Goal: Transaction & Acquisition: Obtain resource

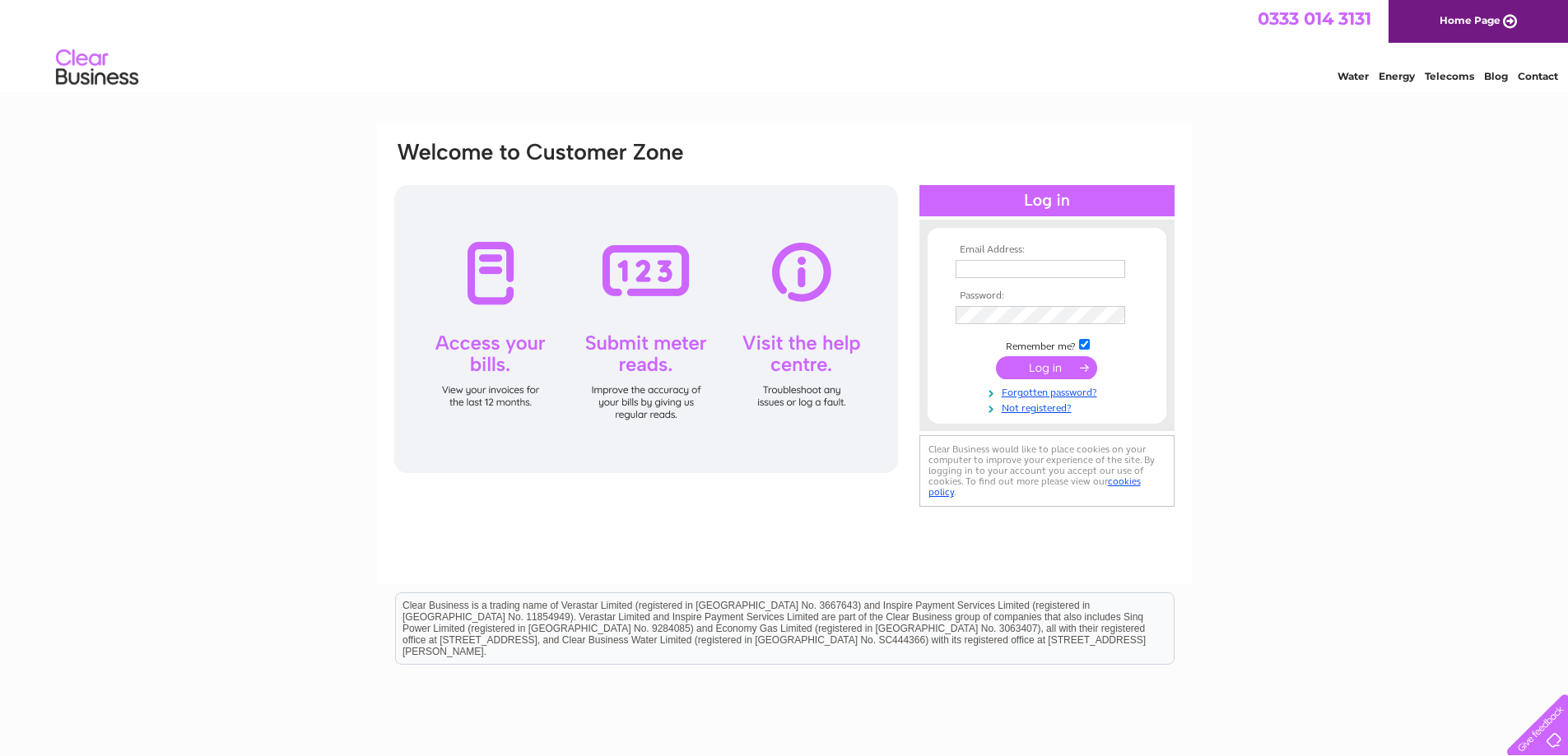
click at [989, 270] on input "text" at bounding box center [1040, 269] width 170 height 19
type input "accounts@townsandcarnie.co.uk"
click at [1034, 373] on input "submit" at bounding box center [1047, 370] width 102 height 23
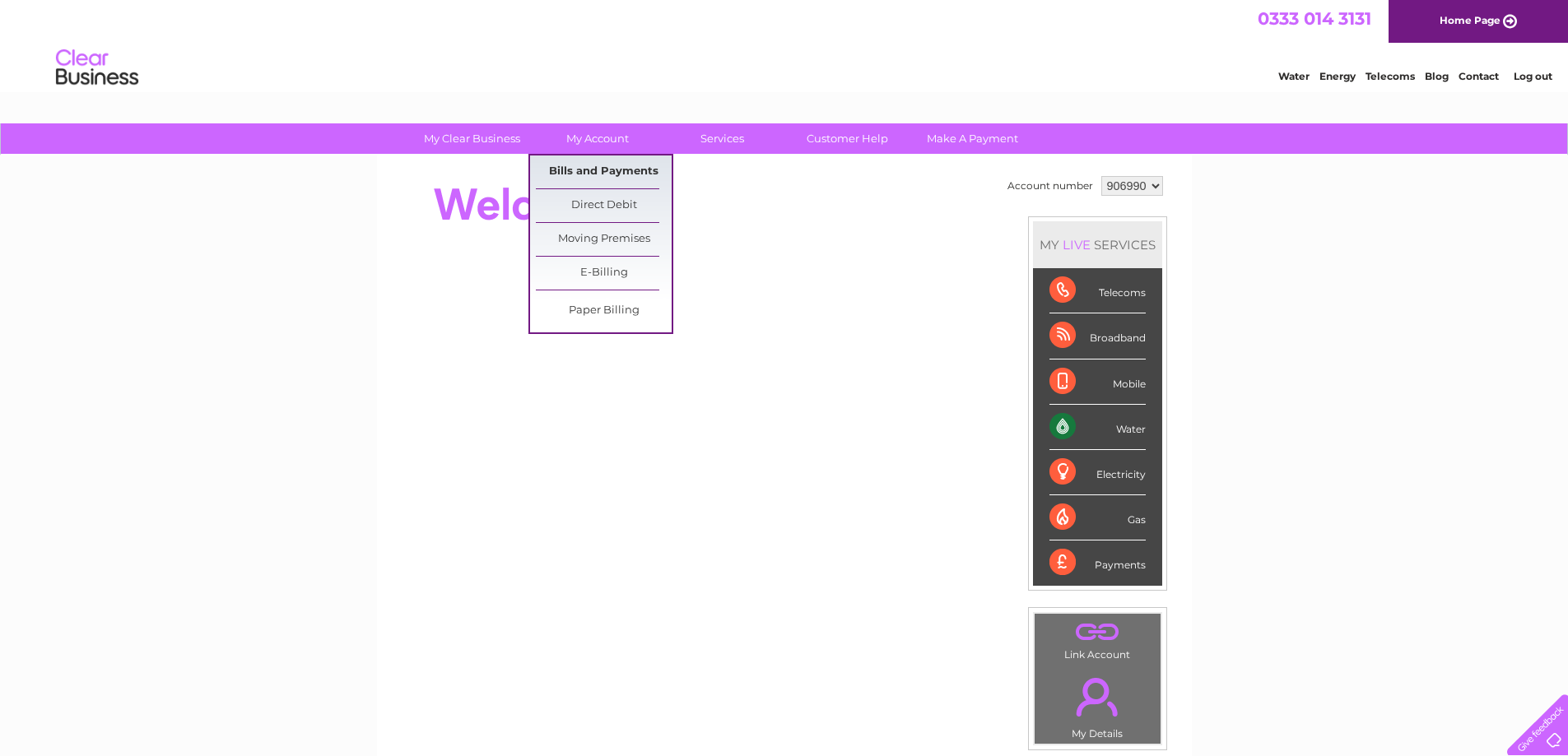
click at [595, 168] on link "Bills and Payments" at bounding box center [604, 172] width 136 height 33
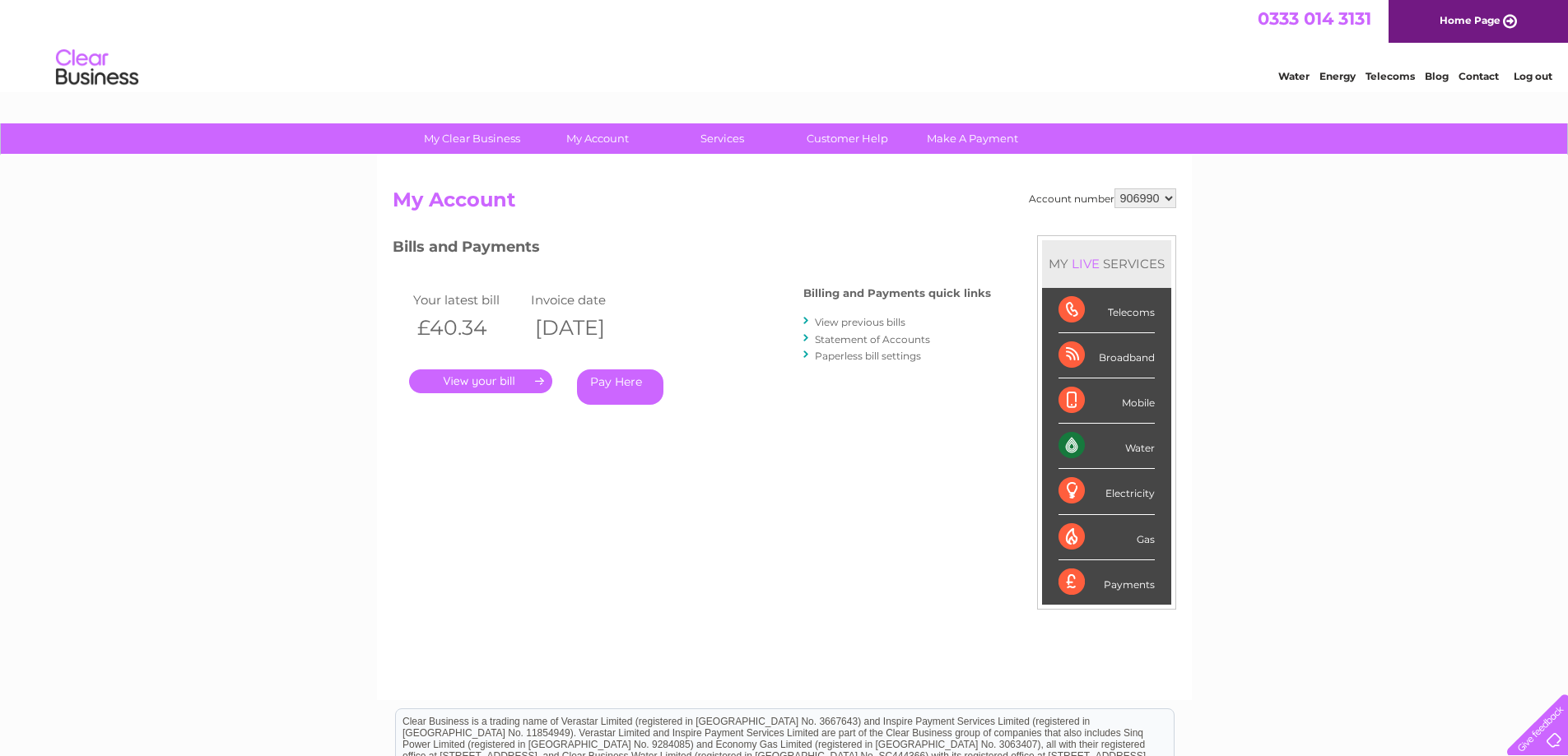
click at [475, 379] on link "." at bounding box center [481, 381] width 144 height 23
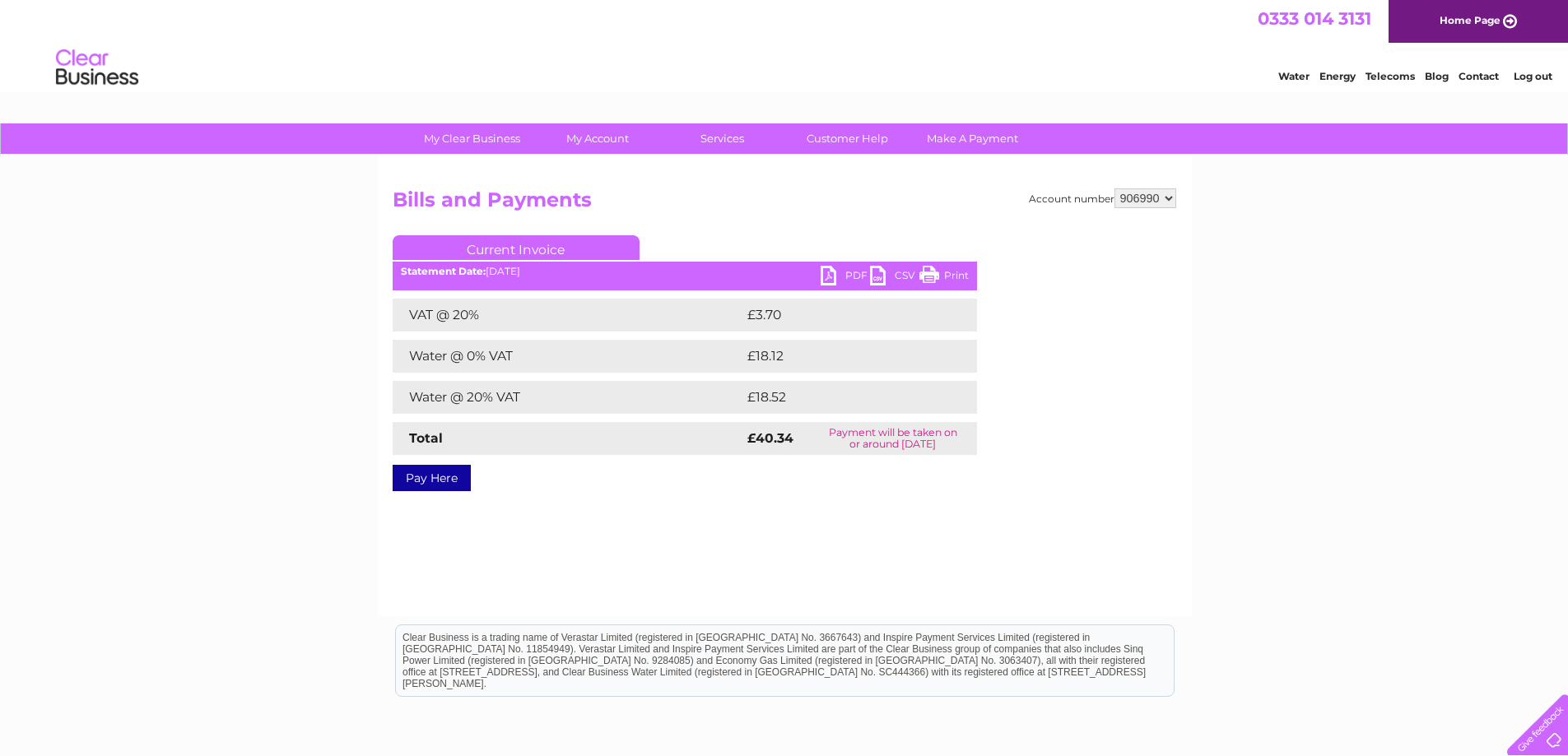
click at [835, 273] on link "PDF" at bounding box center [845, 277] width 50 height 23
click at [1165, 196] on select "906990 932762" at bounding box center [1145, 198] width 62 height 20
select select "932762"
click at [1115, 189] on select "906990 932762" at bounding box center [1145, 198] width 62 height 20
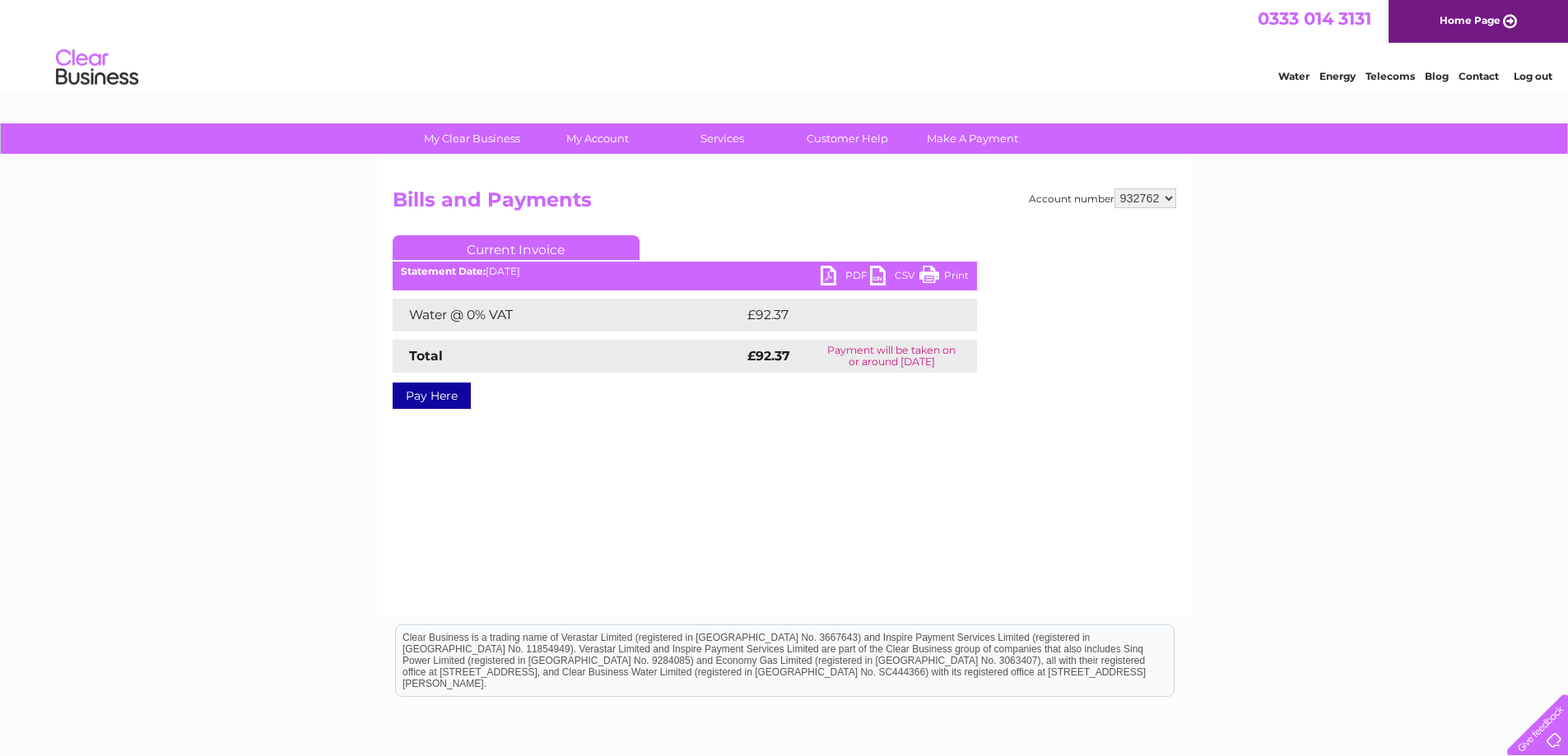
click at [829, 273] on link "PDF" at bounding box center [845, 277] width 50 height 23
click at [1528, 72] on link "Log out" at bounding box center [1534, 76] width 39 height 13
